Goal: Task Accomplishment & Management: Use online tool/utility

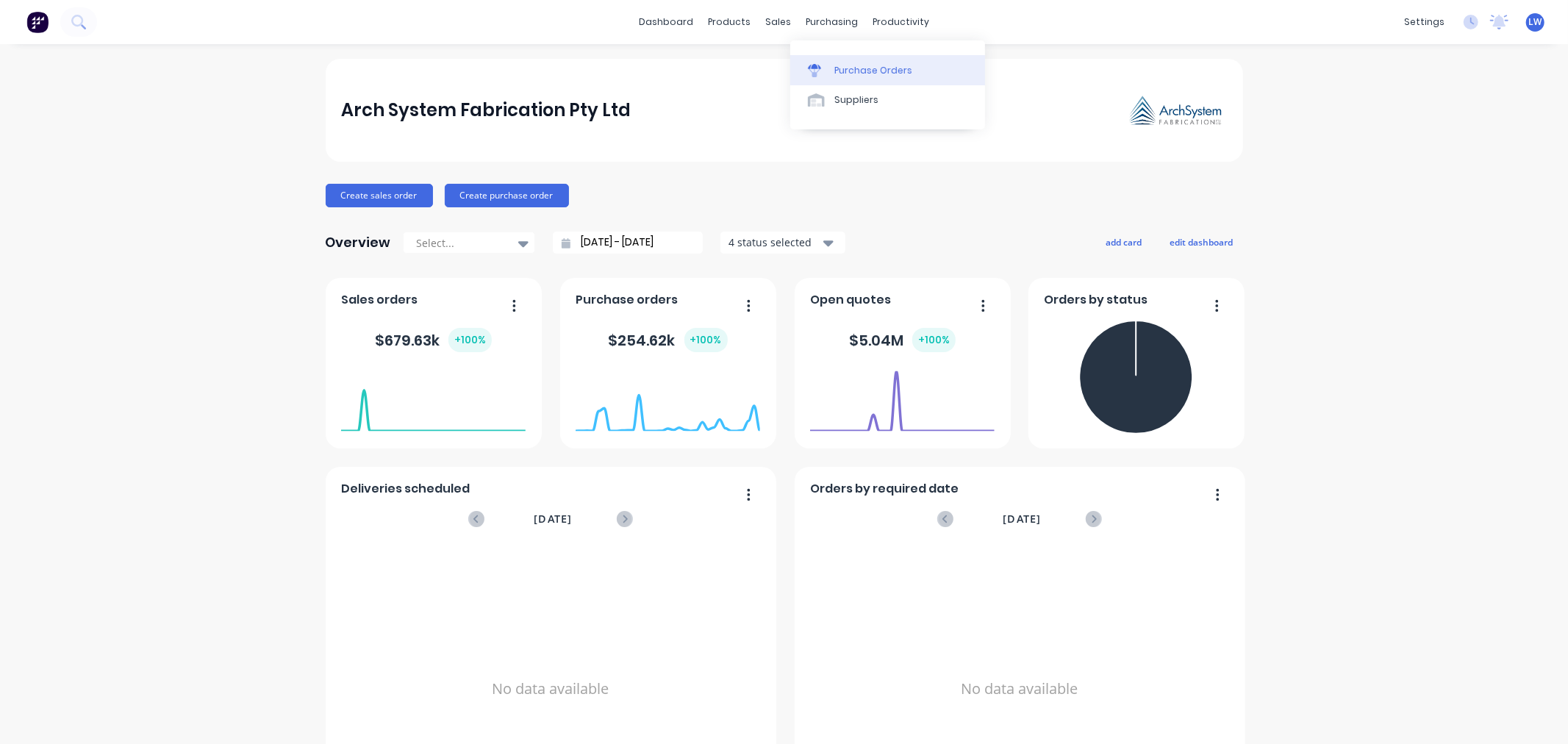
click at [830, 72] on link "Purchase Orders" at bounding box center [887, 69] width 195 height 29
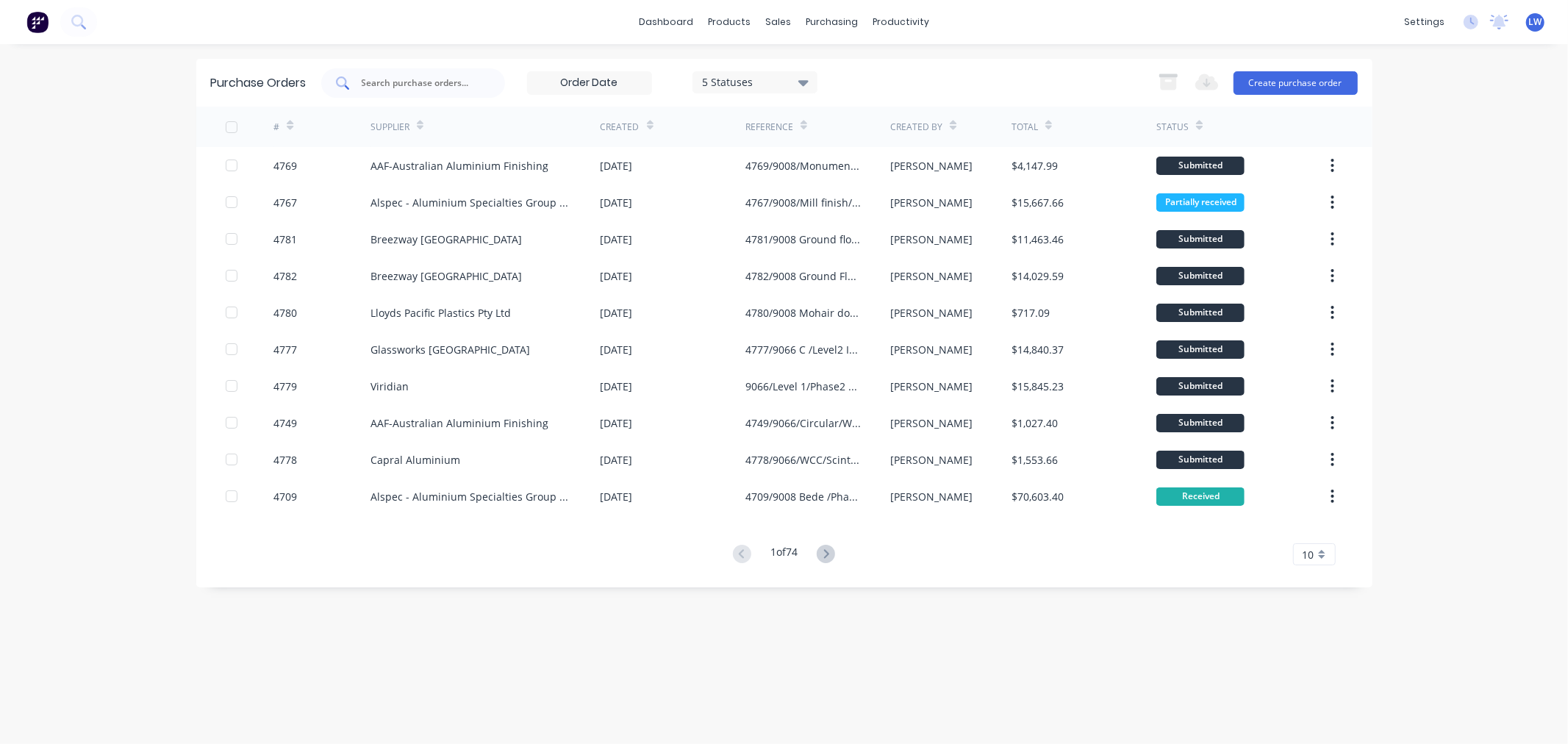
click at [390, 83] on input "text" at bounding box center [420, 83] width 122 height 15
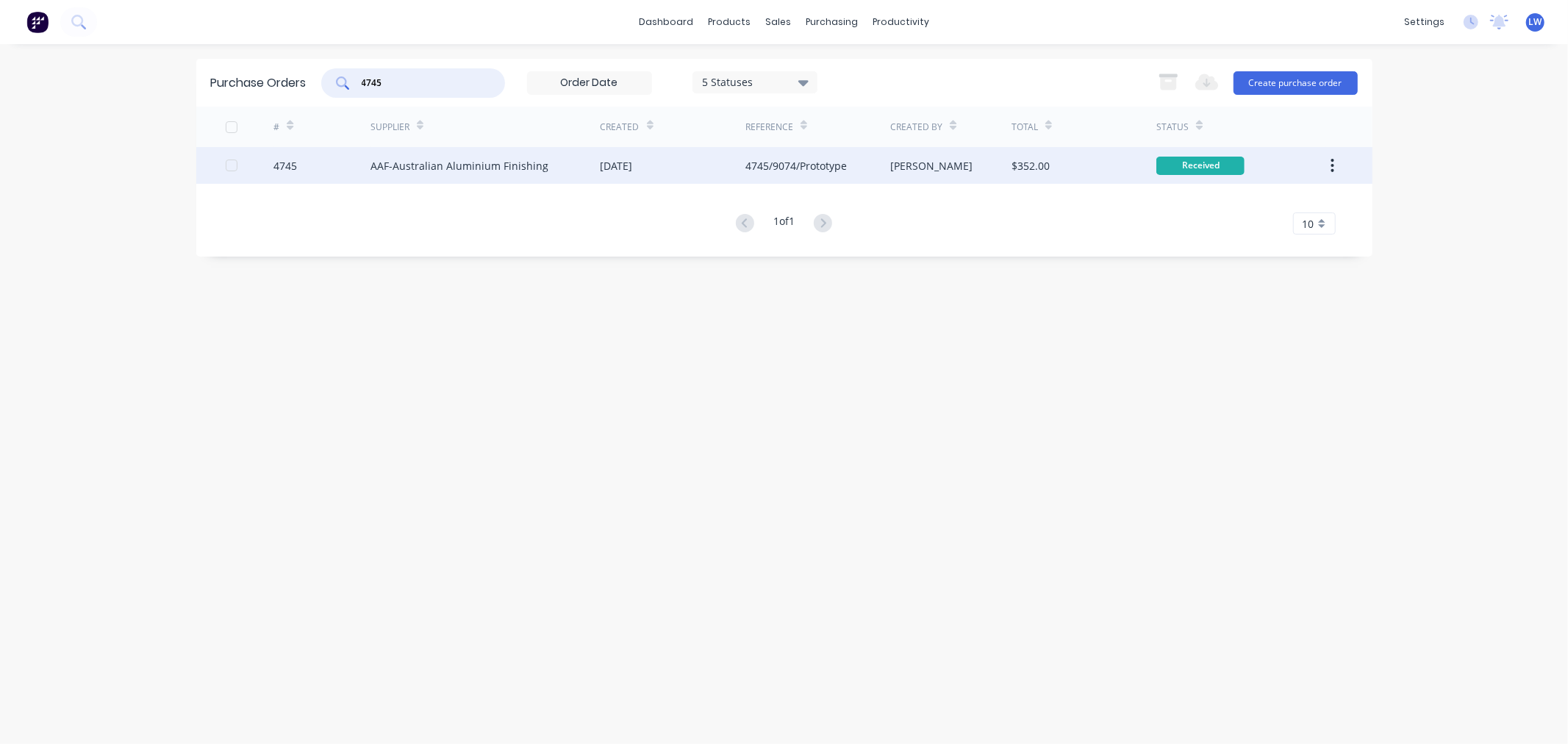
type input "4745"
click at [452, 164] on div "AAF-Australian Aluminium Finishing" at bounding box center [460, 165] width 178 height 15
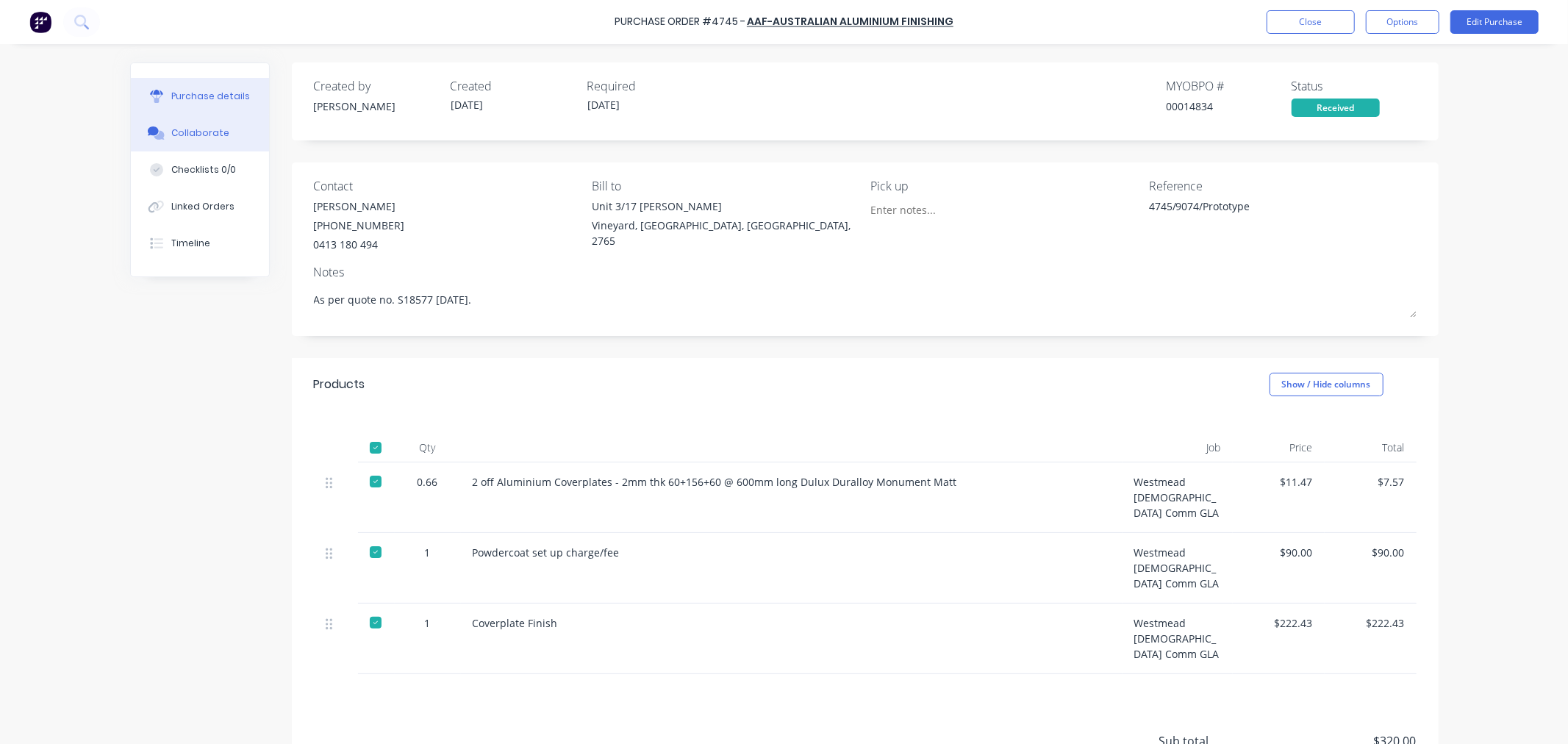
click at [196, 131] on div "Collaborate" at bounding box center [200, 132] width 58 height 13
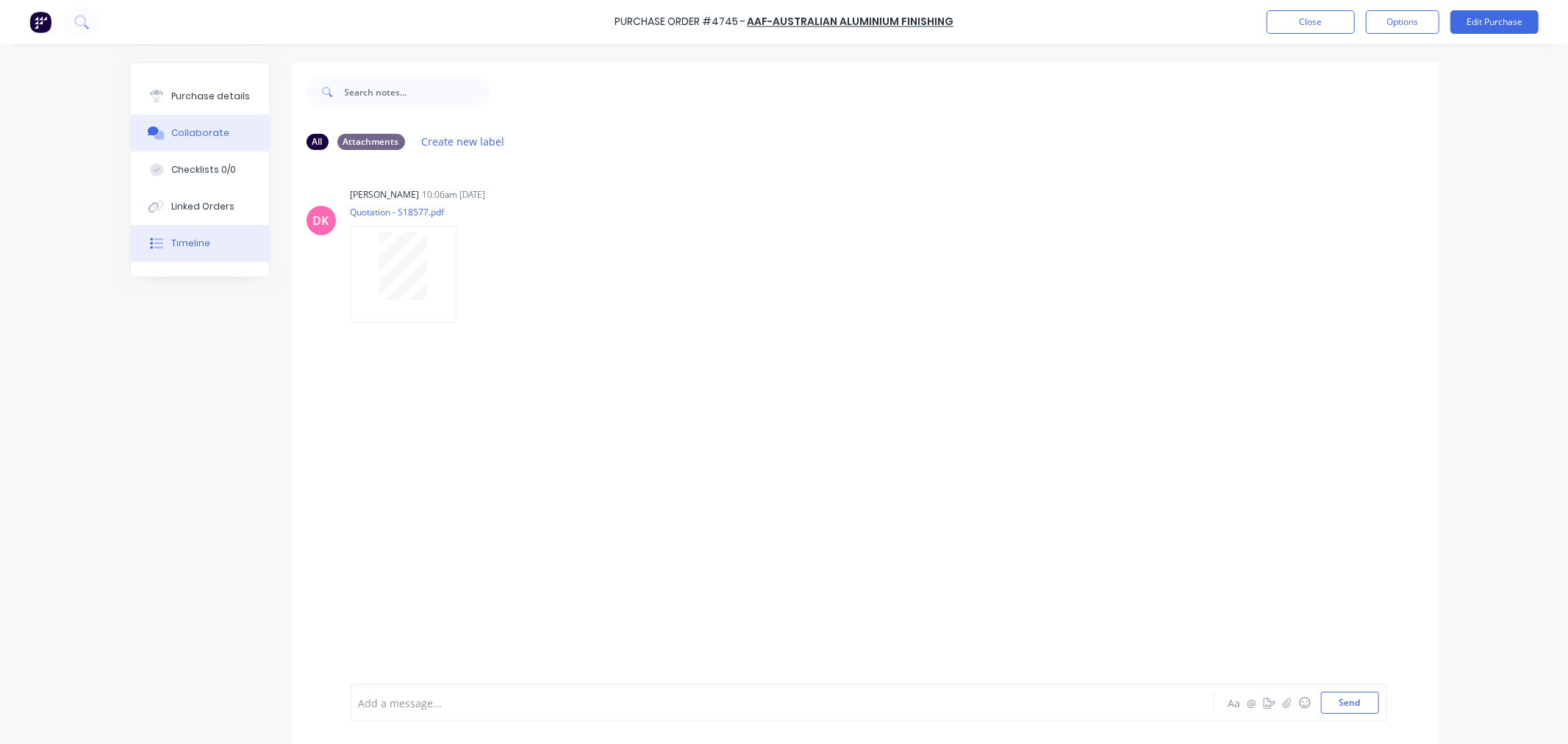
click at [185, 241] on div "Timeline" at bounding box center [191, 243] width 39 height 13
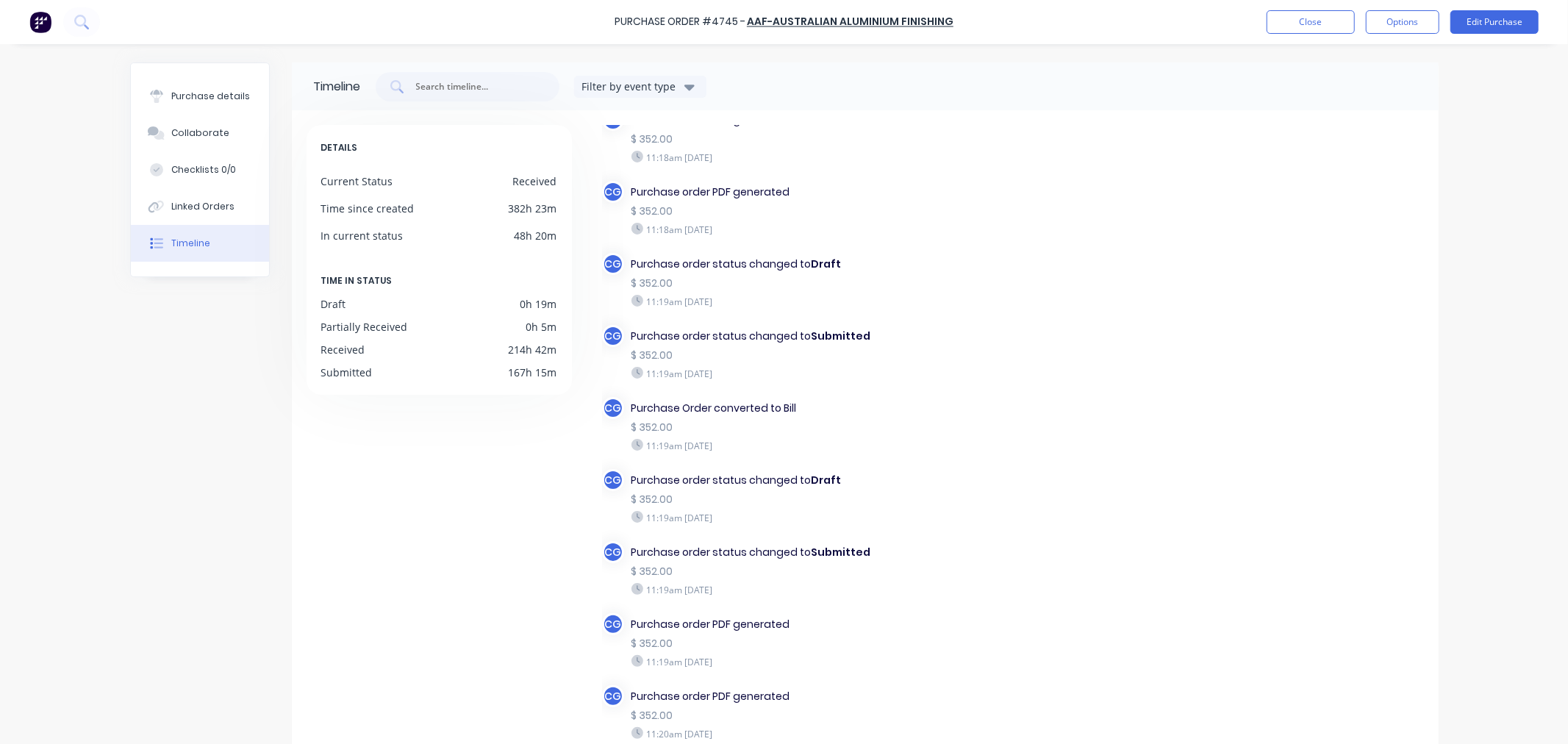
scroll to position [82, 0]
click at [188, 100] on div "Purchase details" at bounding box center [211, 96] width 78 height 13
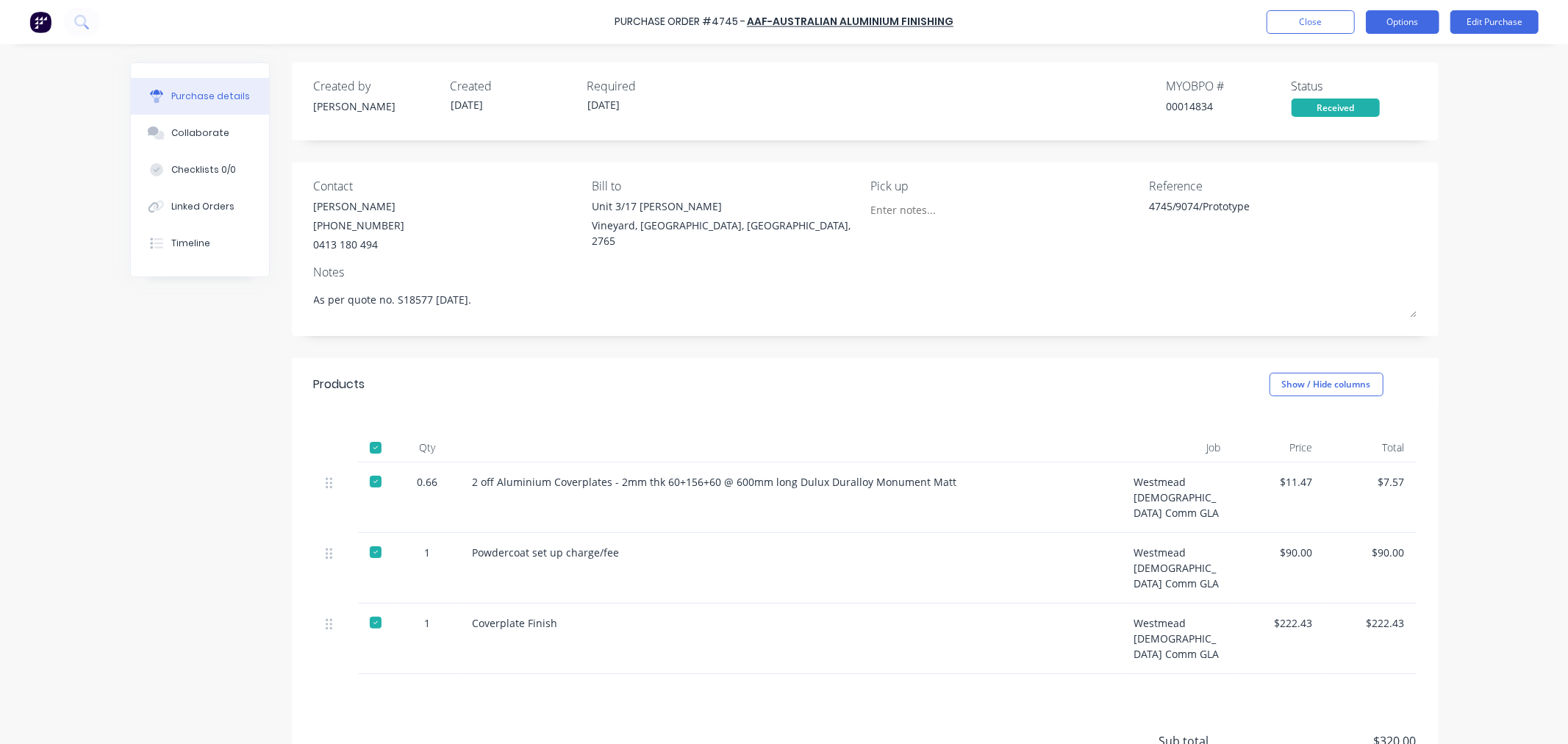
click at [1396, 15] on button "Options" at bounding box center [1403, 22] width 74 height 23
click at [1364, 58] on div "Print / Email" at bounding box center [1369, 60] width 113 height 21
click at [1357, 84] on div "With pricing" at bounding box center [1369, 89] width 113 height 21
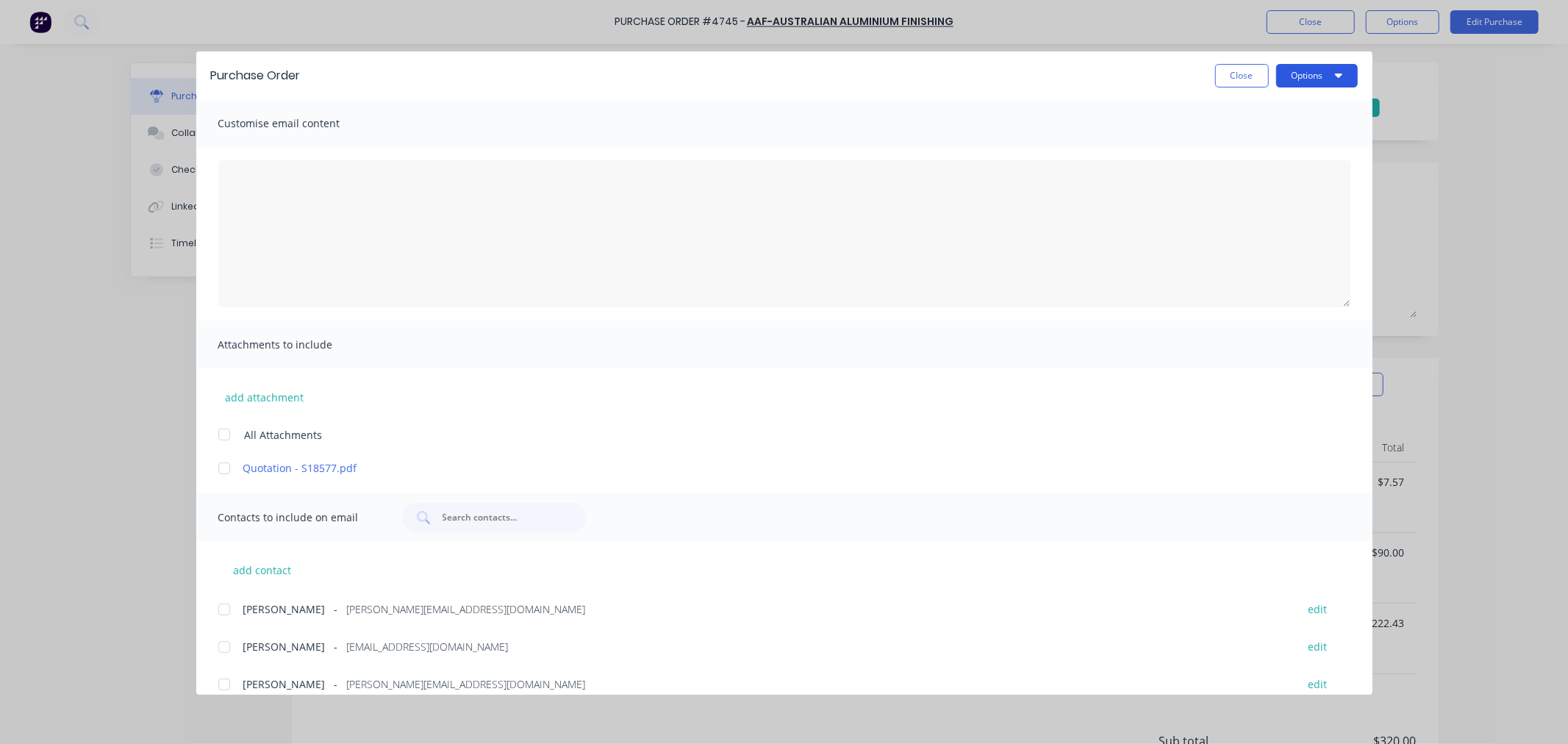
click at [1328, 75] on button "Options" at bounding box center [1317, 76] width 82 height 23
click at [1255, 110] on div "Preview" at bounding box center [1287, 113] width 113 height 21
type textarea "x"
